Goal: Task Accomplishment & Management: Use online tool/utility

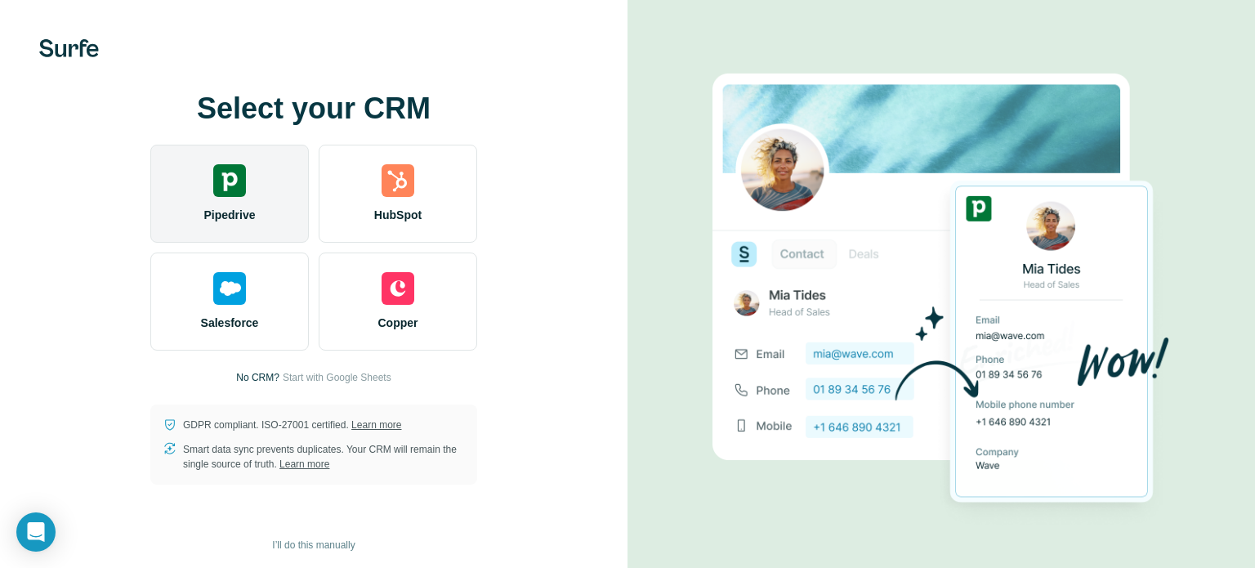
click at [232, 207] on span "Pipedrive" at bounding box center [228, 215] width 51 height 16
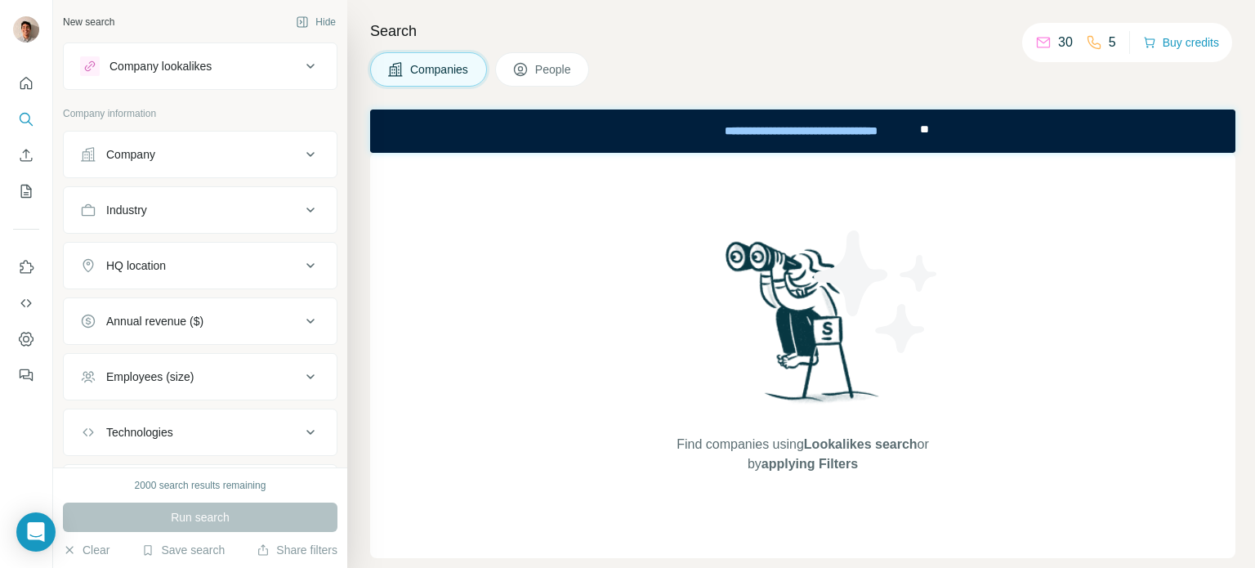
click at [230, 162] on div "Company" at bounding box center [190, 154] width 221 height 16
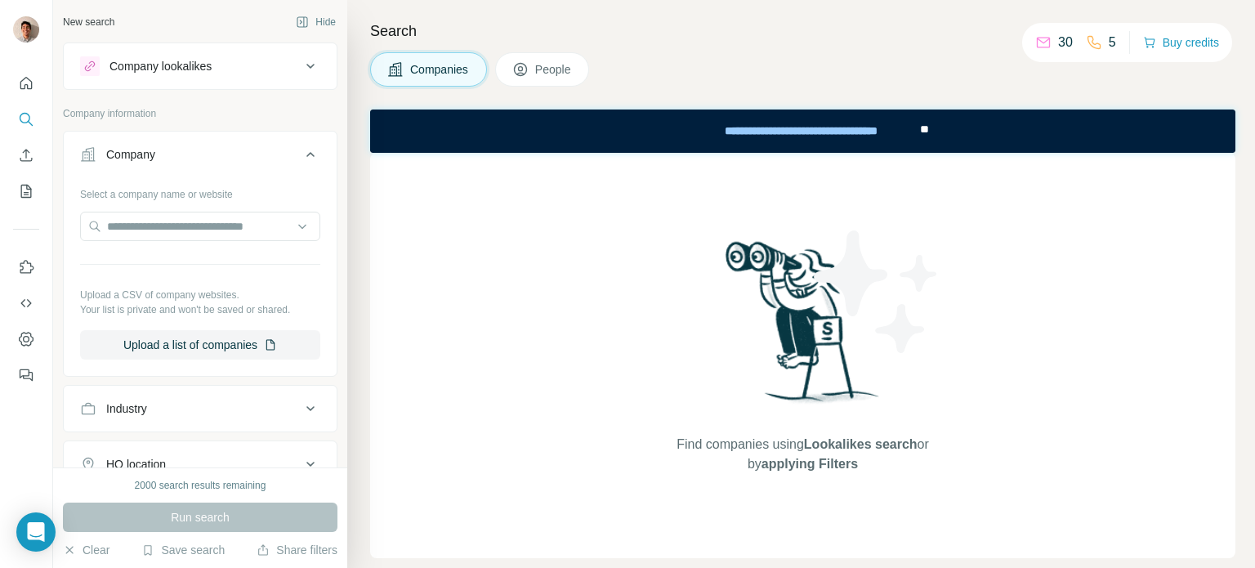
click at [230, 162] on div "Company" at bounding box center [190, 154] width 221 height 16
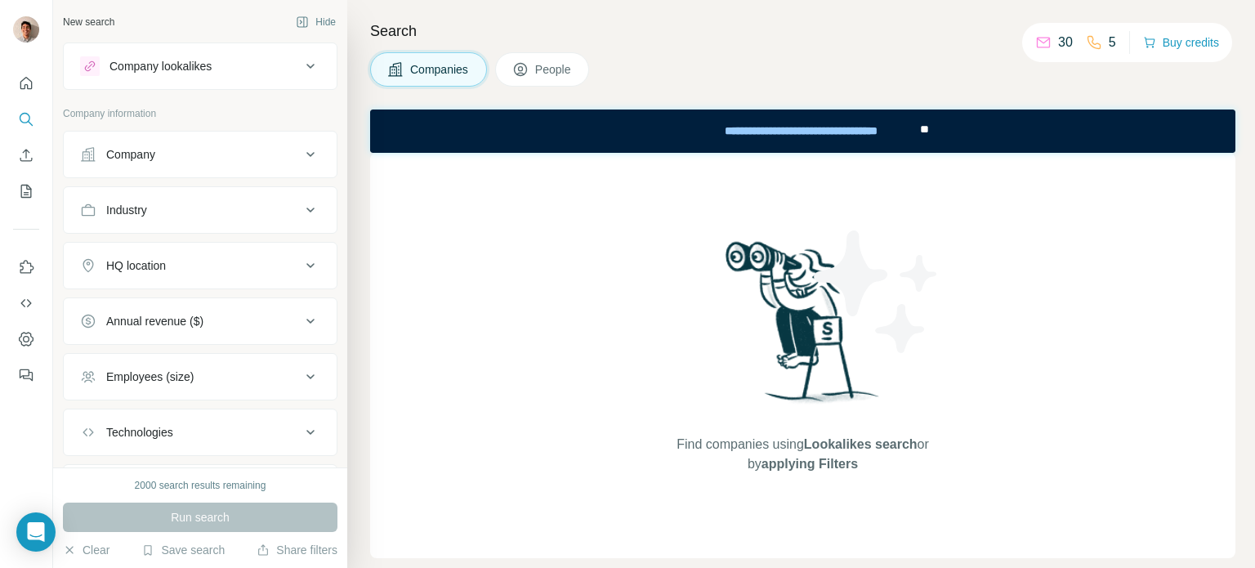
click at [436, 230] on div "Find companies using Lookalikes search or by applying Filters" at bounding box center [802, 355] width 865 height 405
click at [284, 218] on button "Industry" at bounding box center [200, 209] width 273 height 39
click at [244, 244] on input at bounding box center [192, 251] width 202 height 18
click at [386, 295] on div "Find companies using Lookalikes search or by applying Filters" at bounding box center [802, 355] width 865 height 405
